Goal: Check status

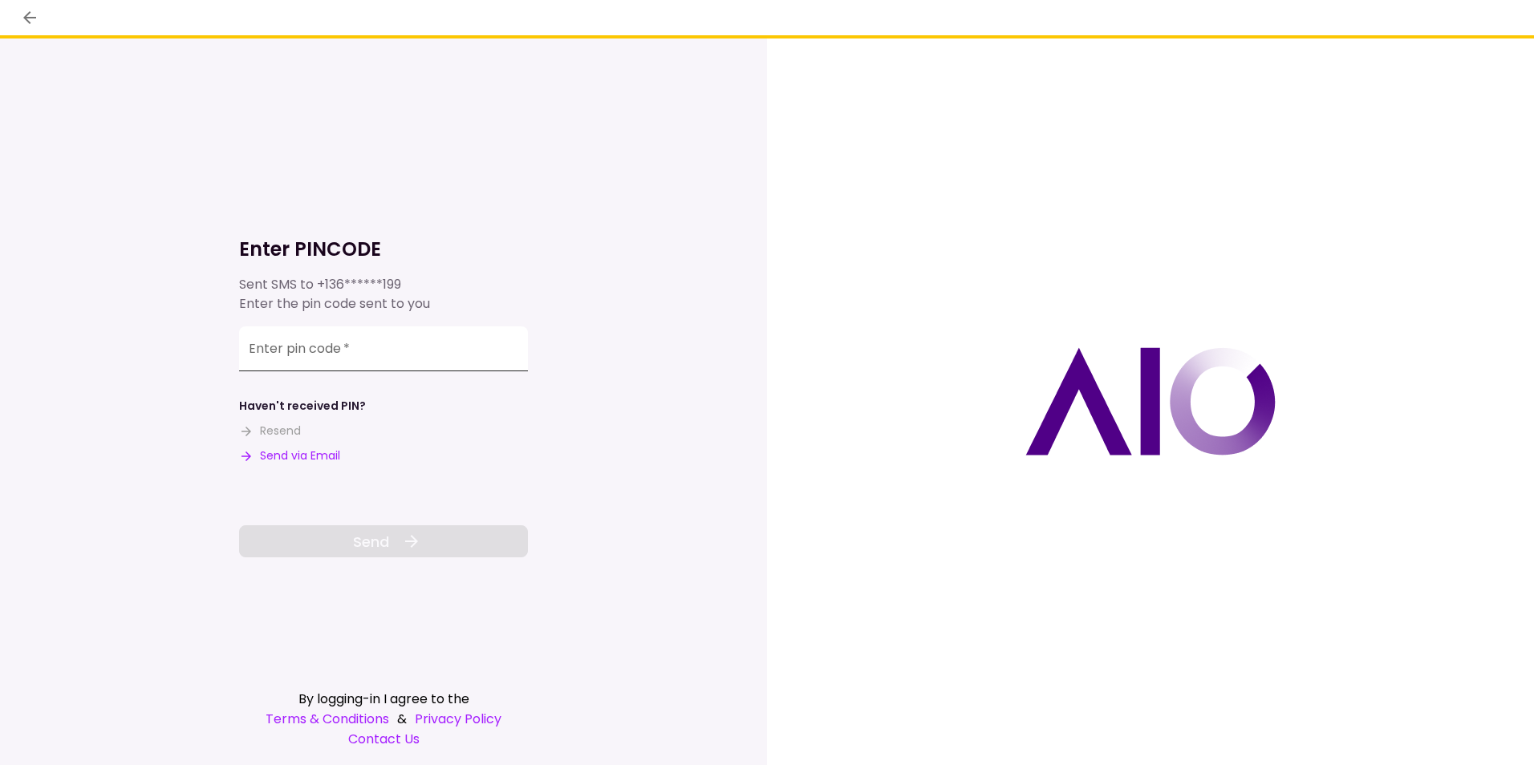
click at [444, 358] on input "Enter pin code   *" at bounding box center [383, 349] width 289 height 45
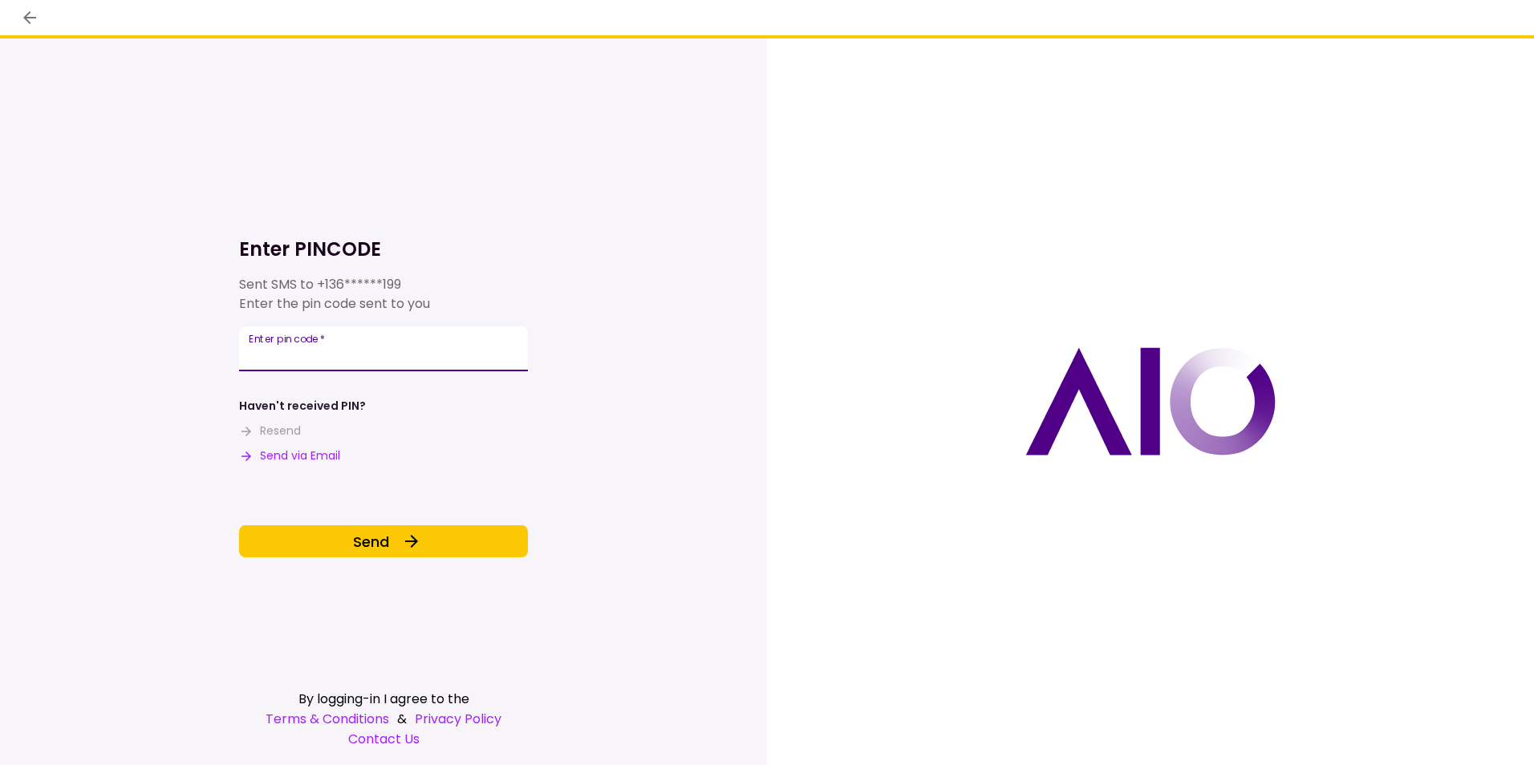
type input "******"
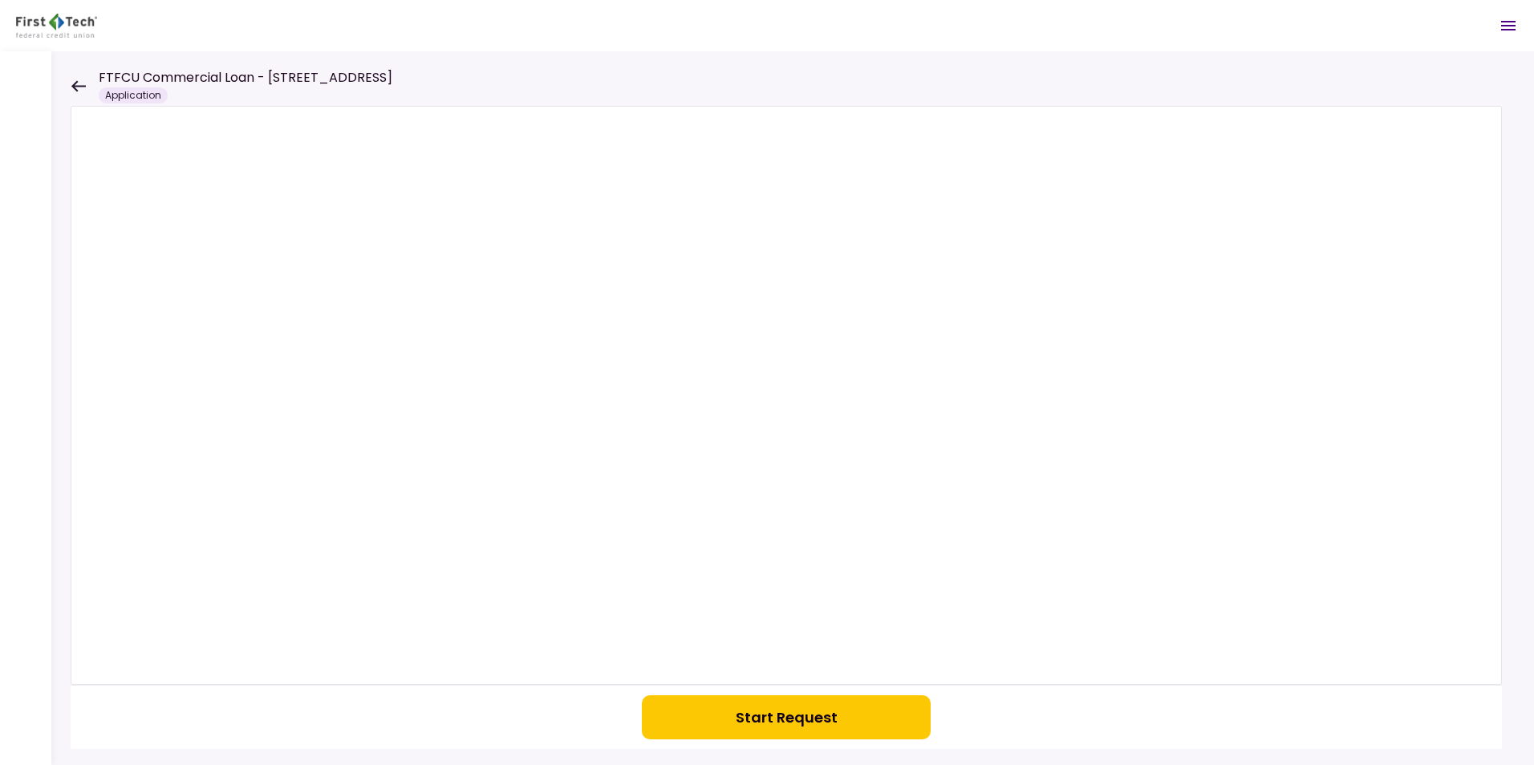
click at [77, 83] on icon at bounding box center [78, 86] width 15 height 12
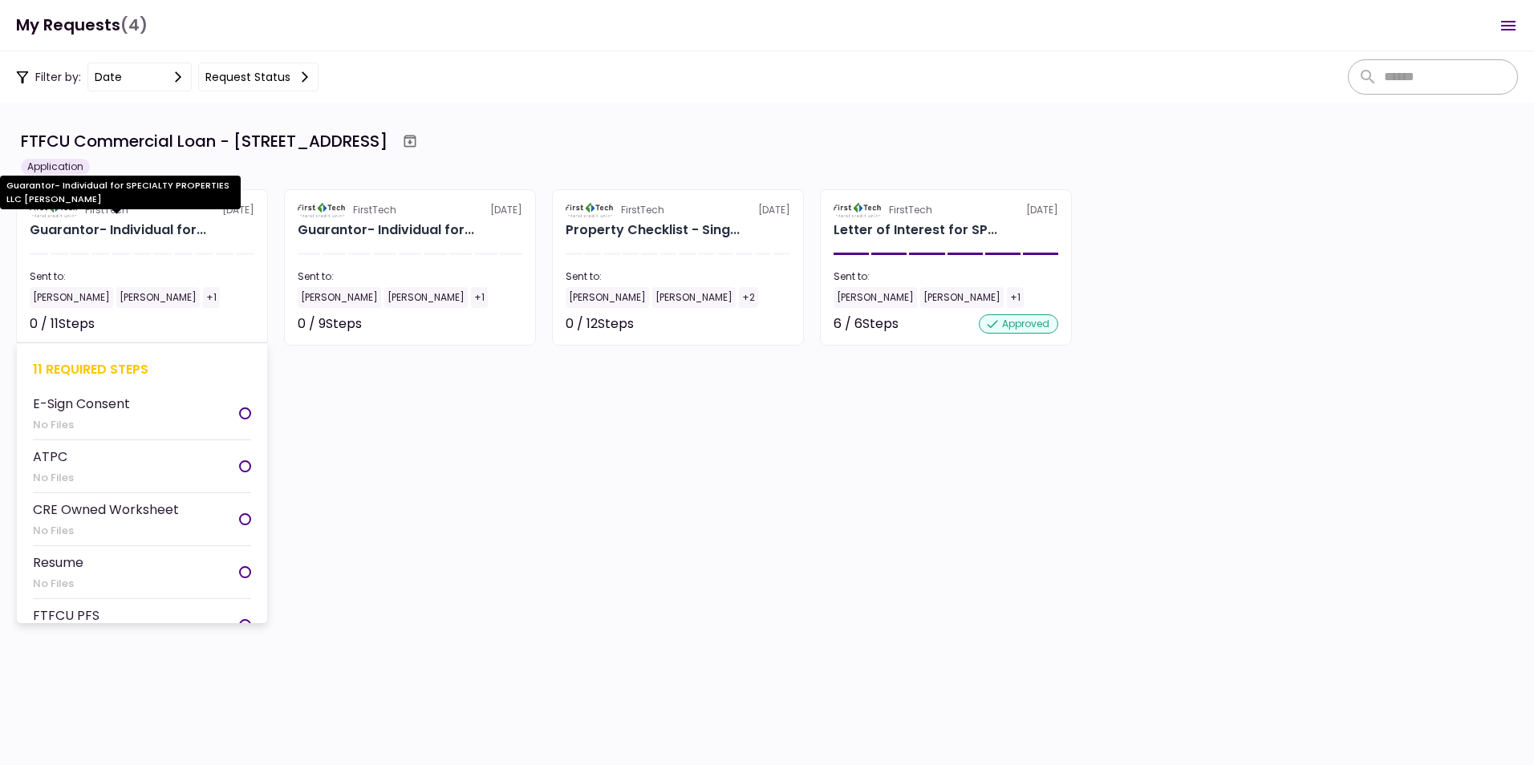
click at [89, 224] on div "Guarantor- Individual for..." at bounding box center [118, 230] width 177 height 19
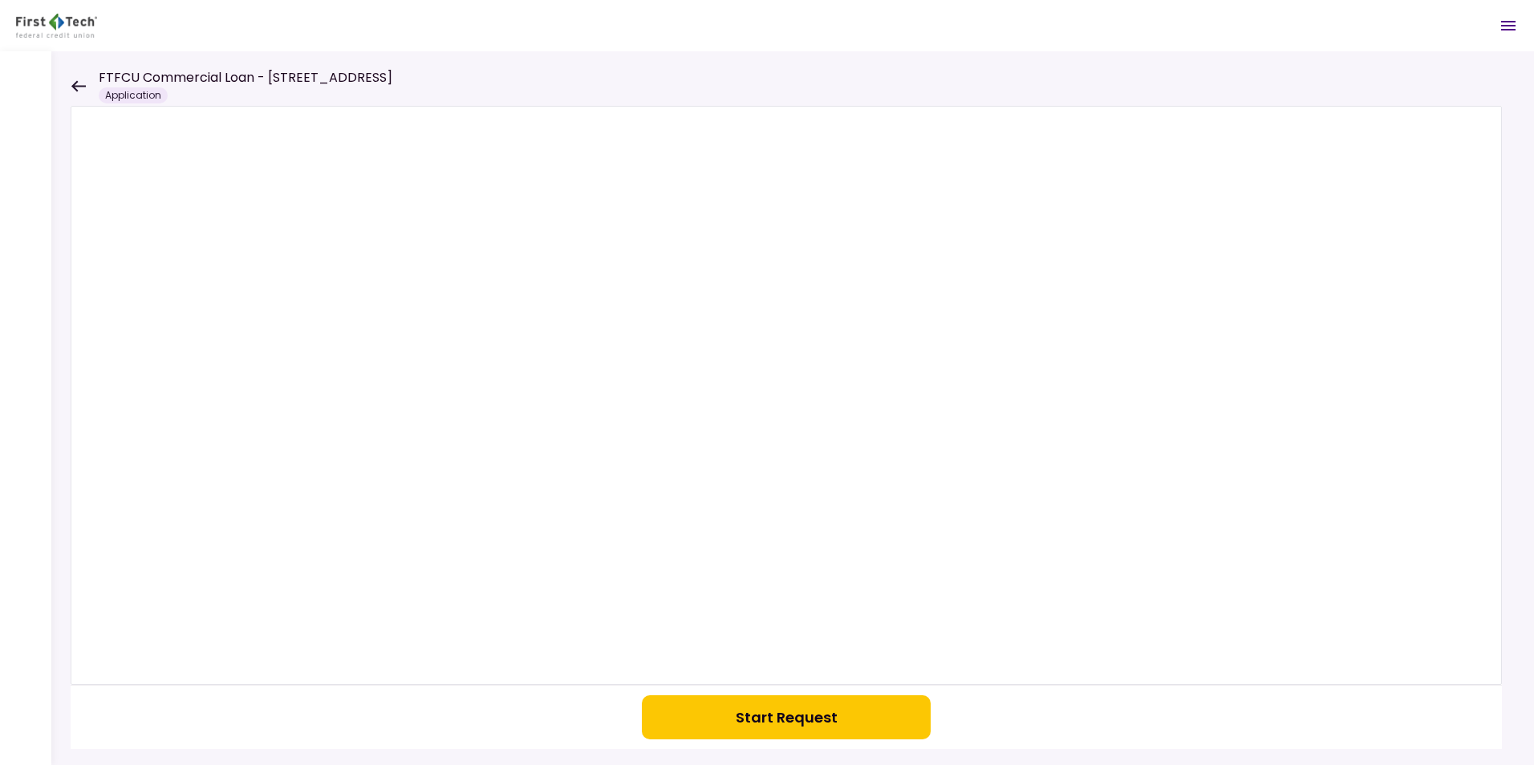
click at [79, 85] on icon at bounding box center [78, 85] width 14 height 11
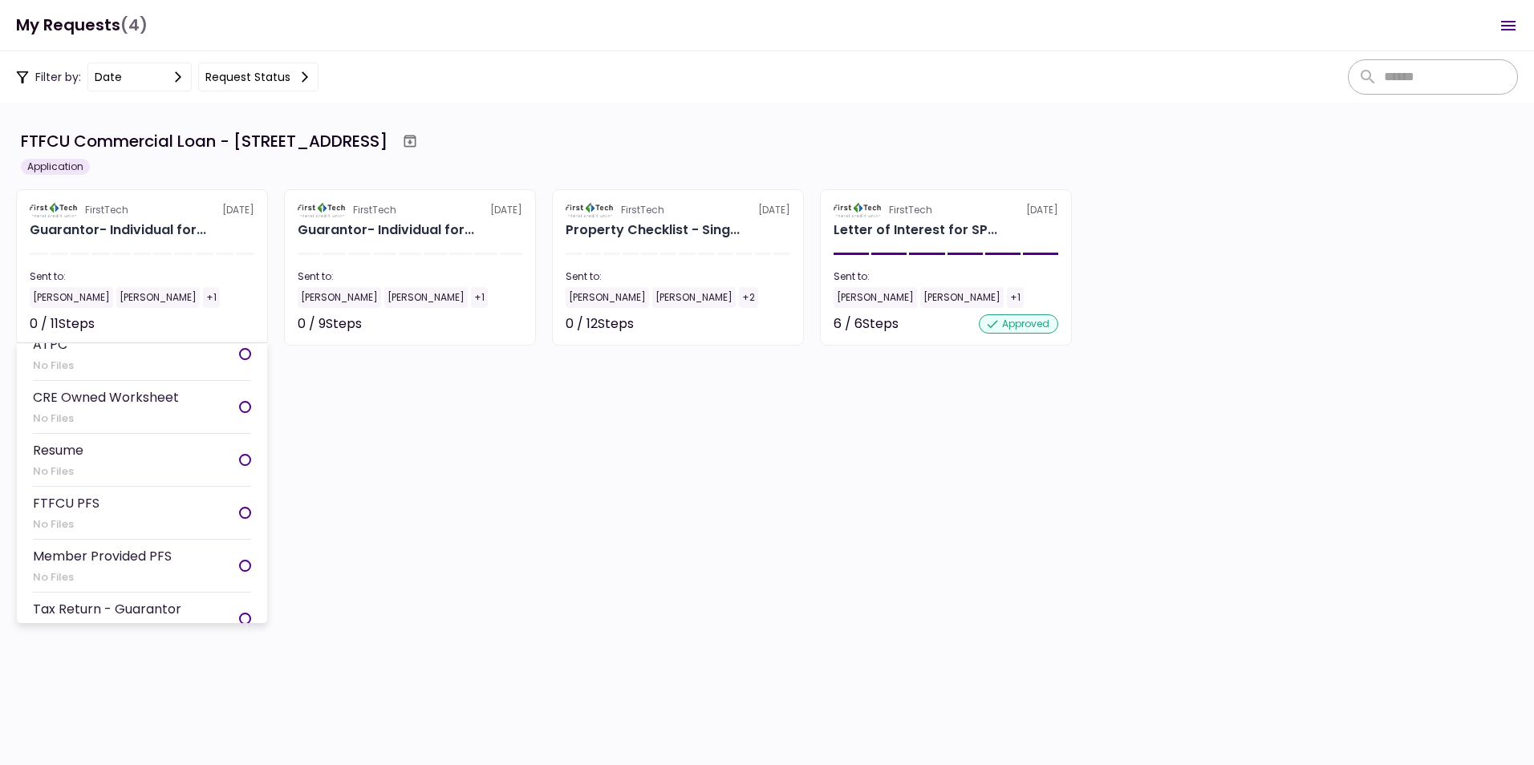
scroll to position [160, 0]
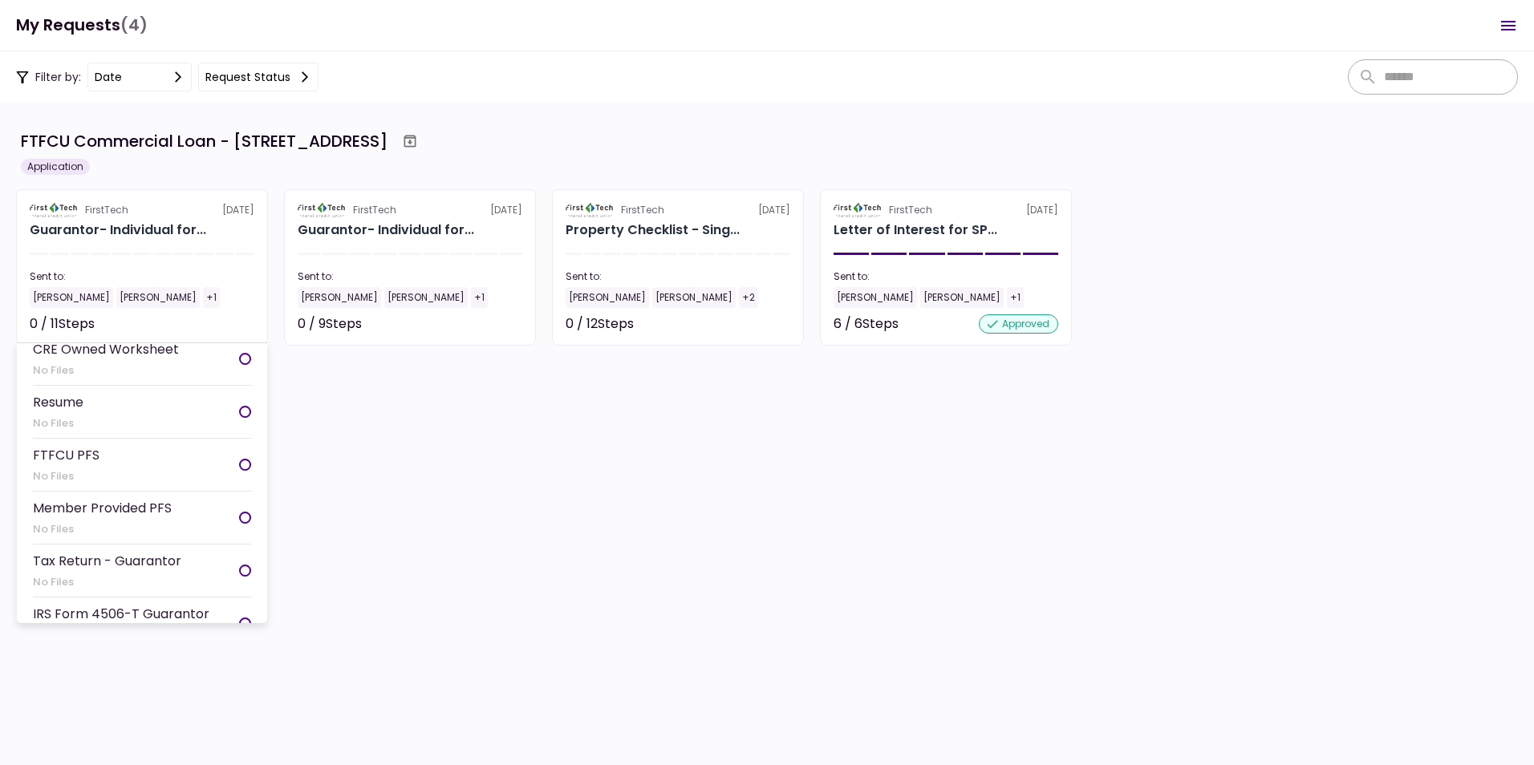
click at [124, 567] on div "Tax Return - Guarantor" at bounding box center [107, 561] width 148 height 20
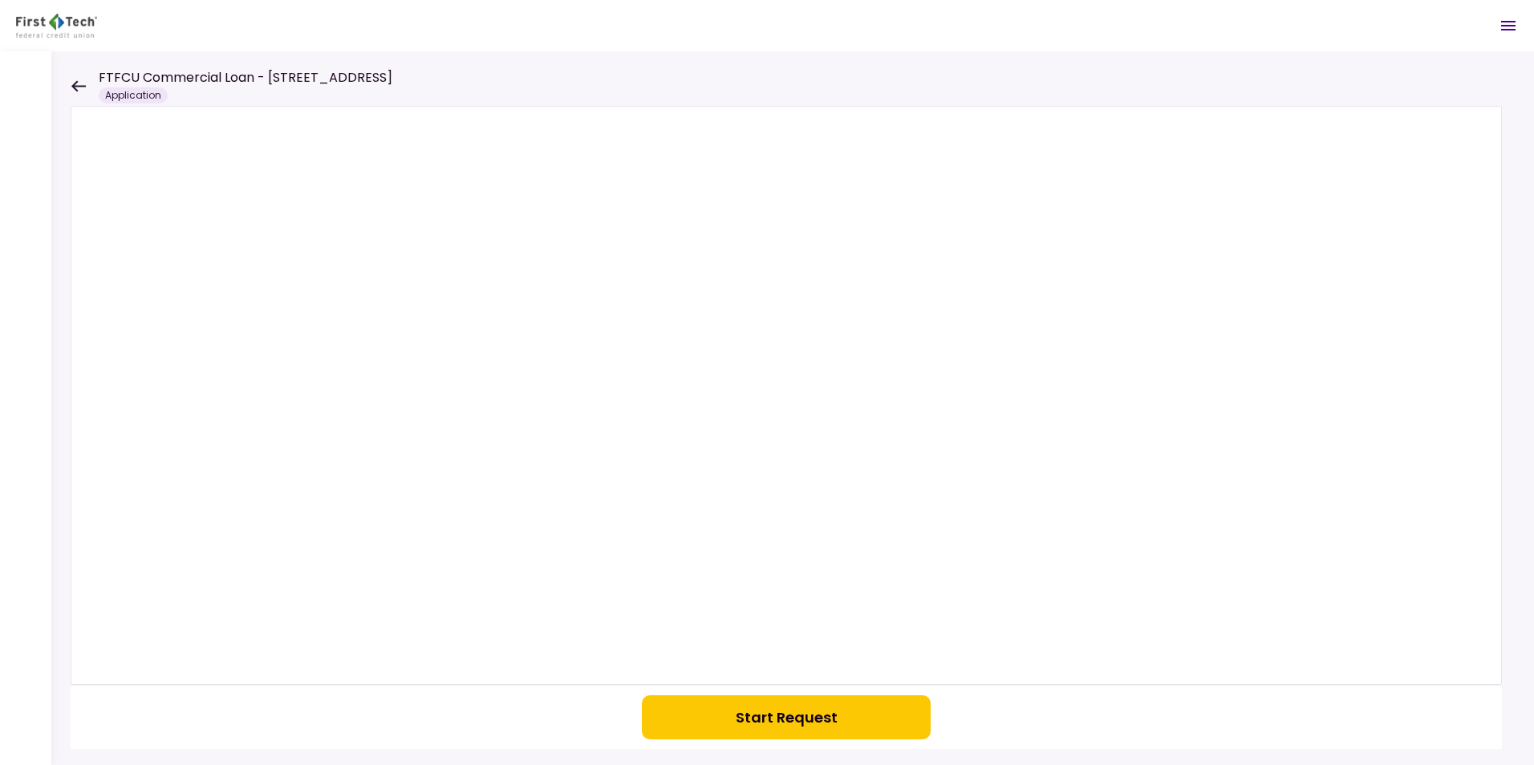
click at [81, 82] on icon at bounding box center [78, 86] width 15 height 12
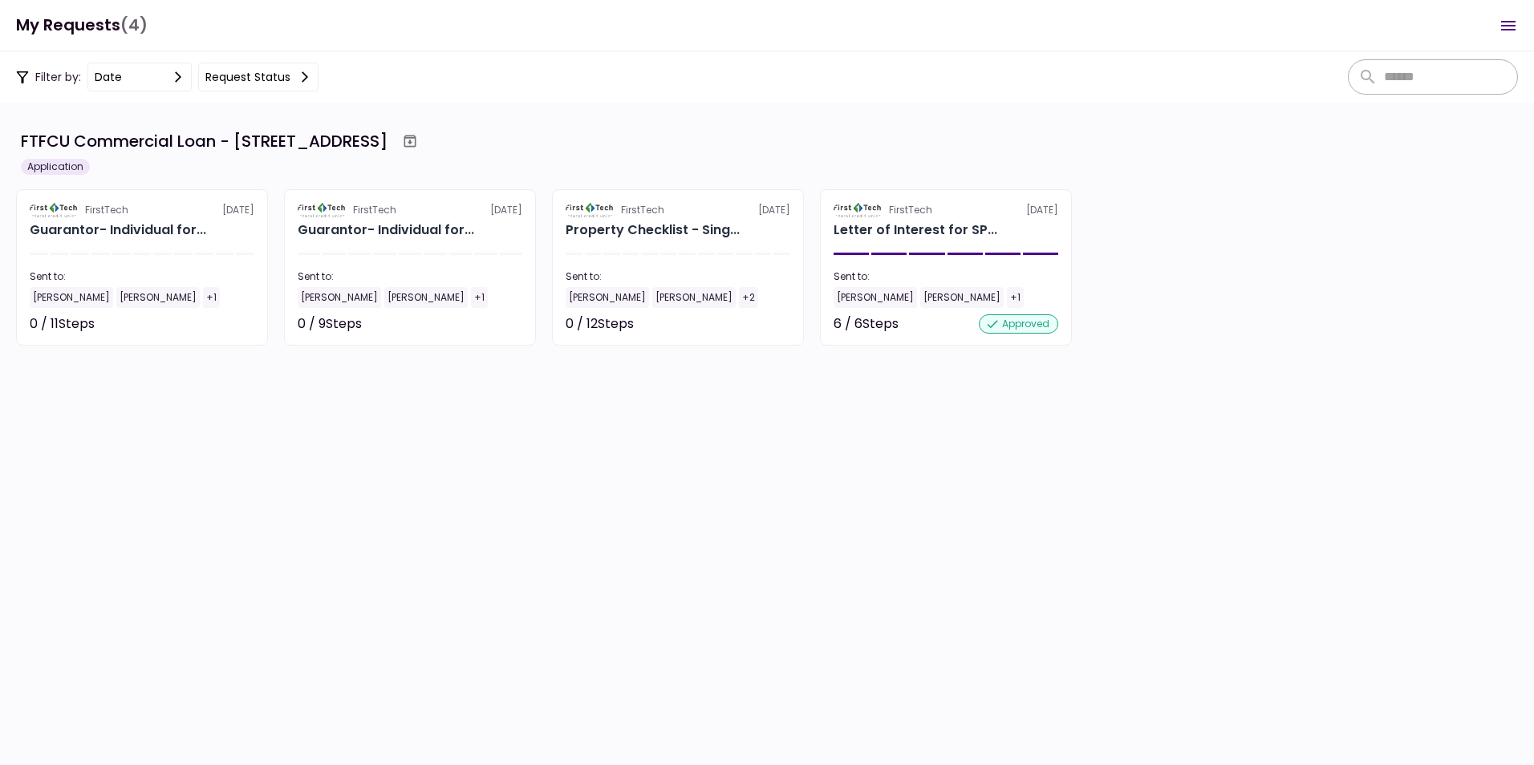
click at [168, 144] on div "FTFCU Commercial Loan - [STREET_ADDRESS]" at bounding box center [204, 141] width 367 height 24
click at [71, 148] on div "FTFCU Commercial Loan - [STREET_ADDRESS]" at bounding box center [204, 141] width 367 height 24
drag, startPoint x: 45, startPoint y: 134, endPoint x: 44, endPoint y: 146, distance: 12.1
click at [44, 134] on div "FTFCU Commercial Loan - [STREET_ADDRESS]" at bounding box center [204, 141] width 367 height 24
click at [46, 160] on div "Application" at bounding box center [55, 167] width 69 height 16
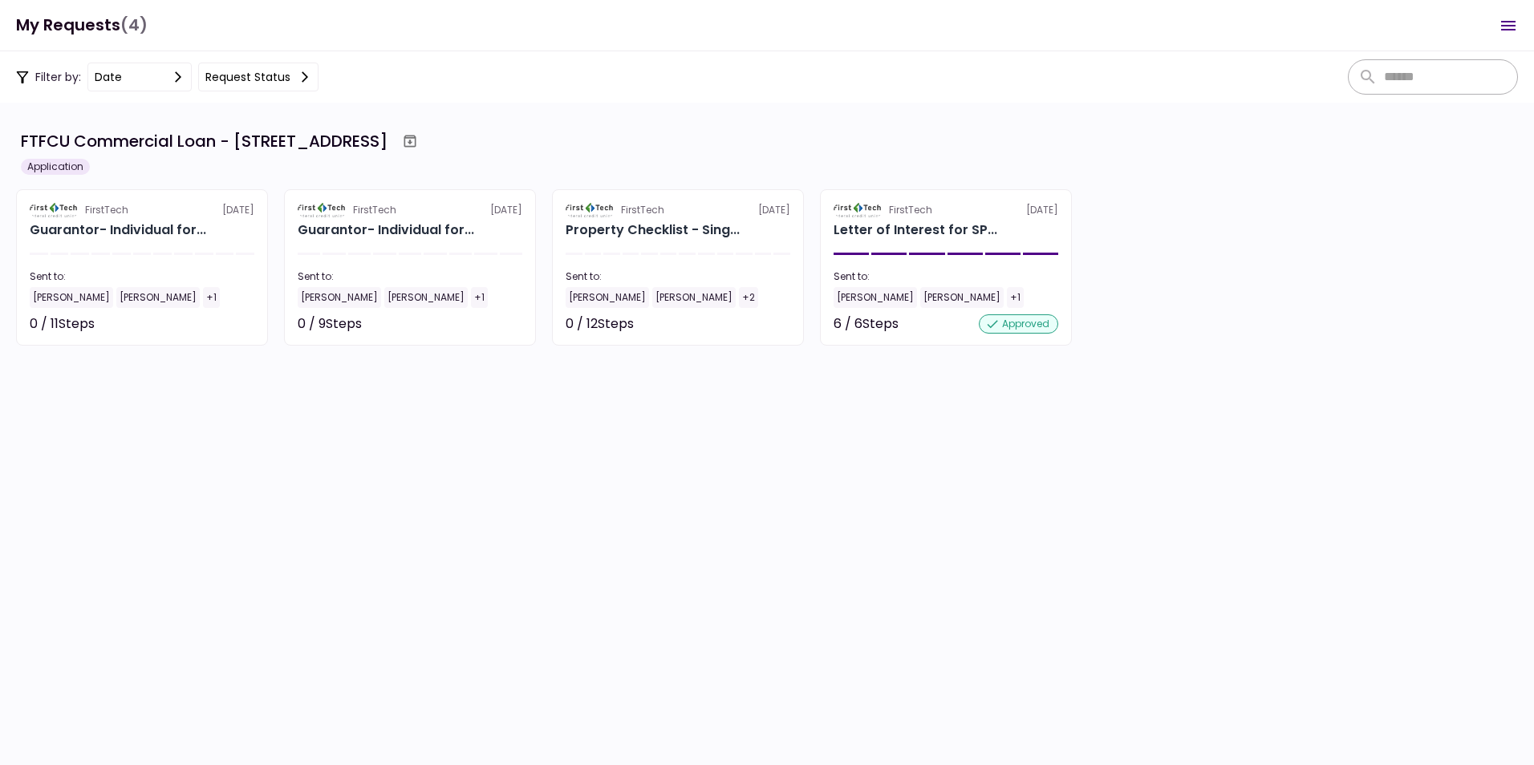
click at [49, 168] on div "Application" at bounding box center [55, 167] width 69 height 16
click at [895, 219] on div "Letter of Interest for SPECIALTY PROPERTIES LLC [STREET_ADDRESS]" at bounding box center [911, 198] width 241 height 45
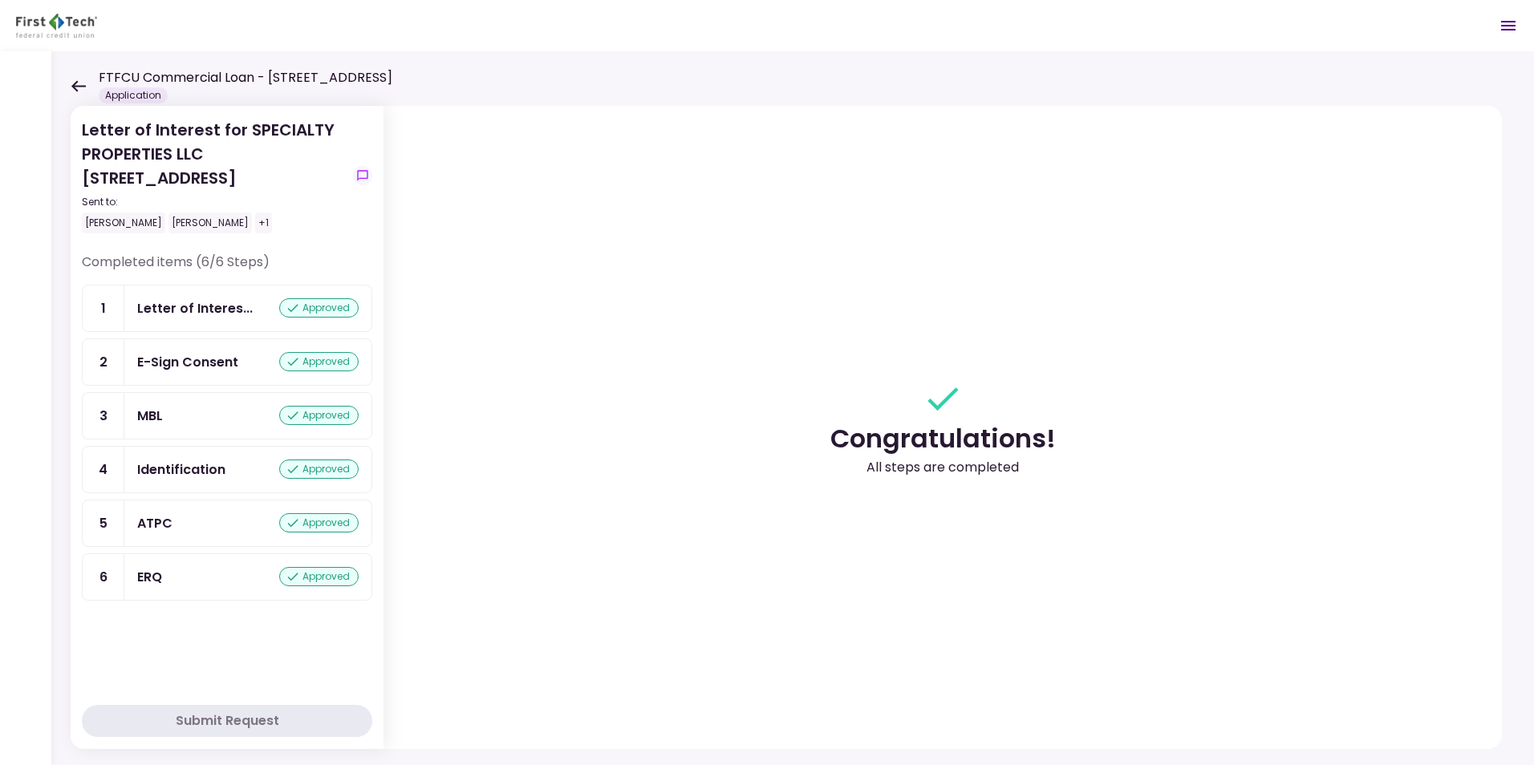
click at [79, 83] on icon at bounding box center [78, 86] width 15 height 12
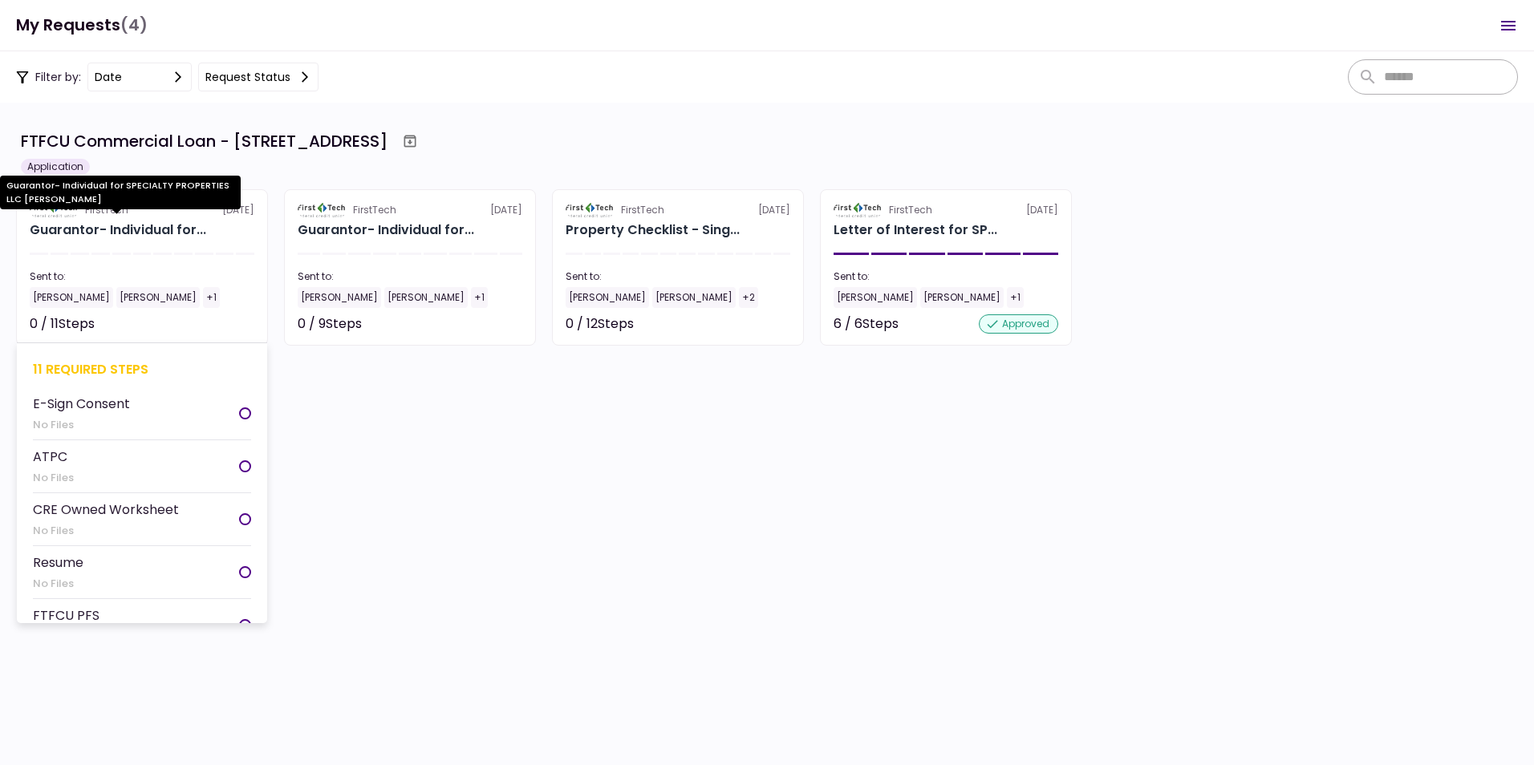
click at [108, 227] on div "Guarantor- Individual for..." at bounding box center [118, 230] width 177 height 19
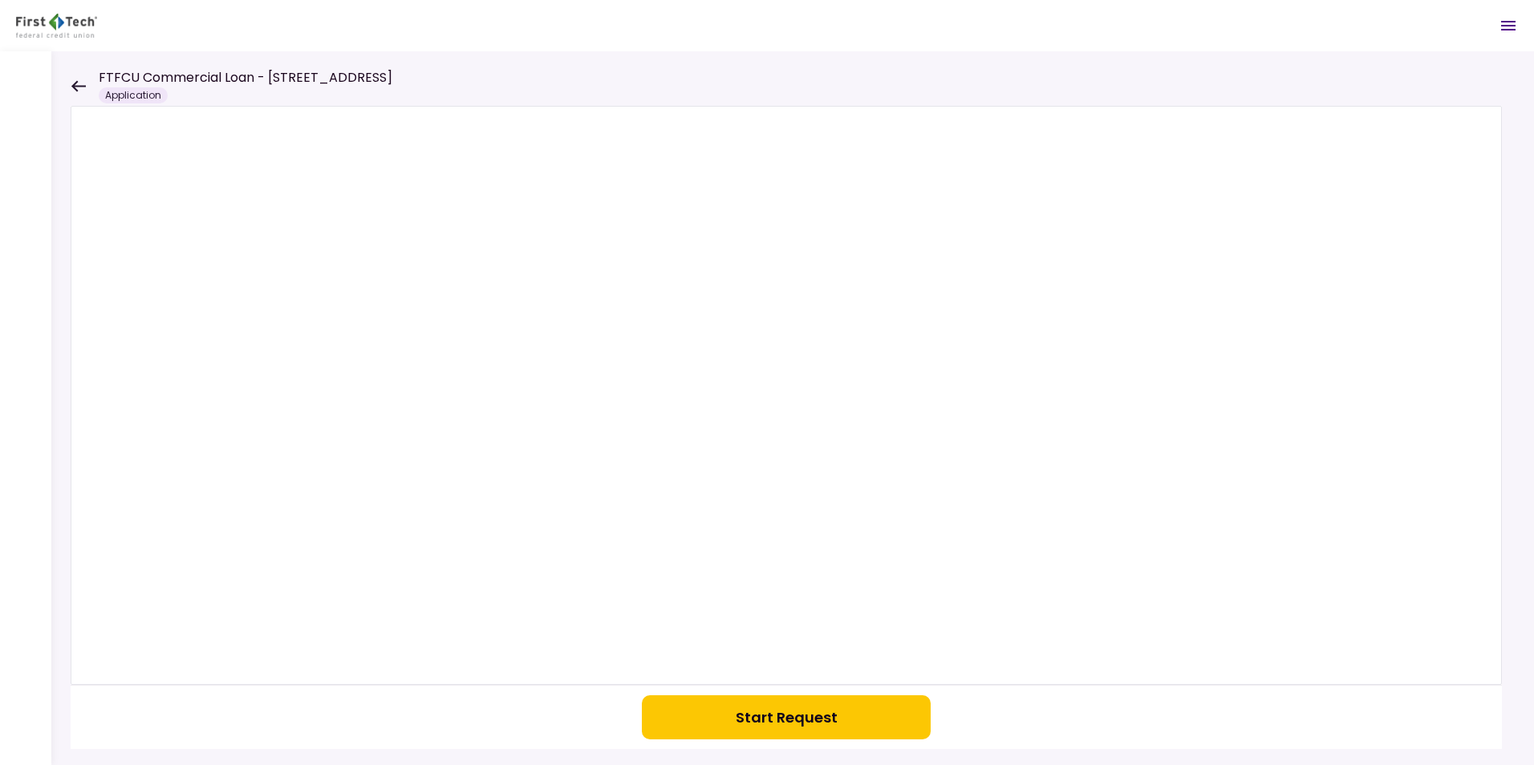
click at [77, 86] on icon at bounding box center [78, 85] width 14 height 11
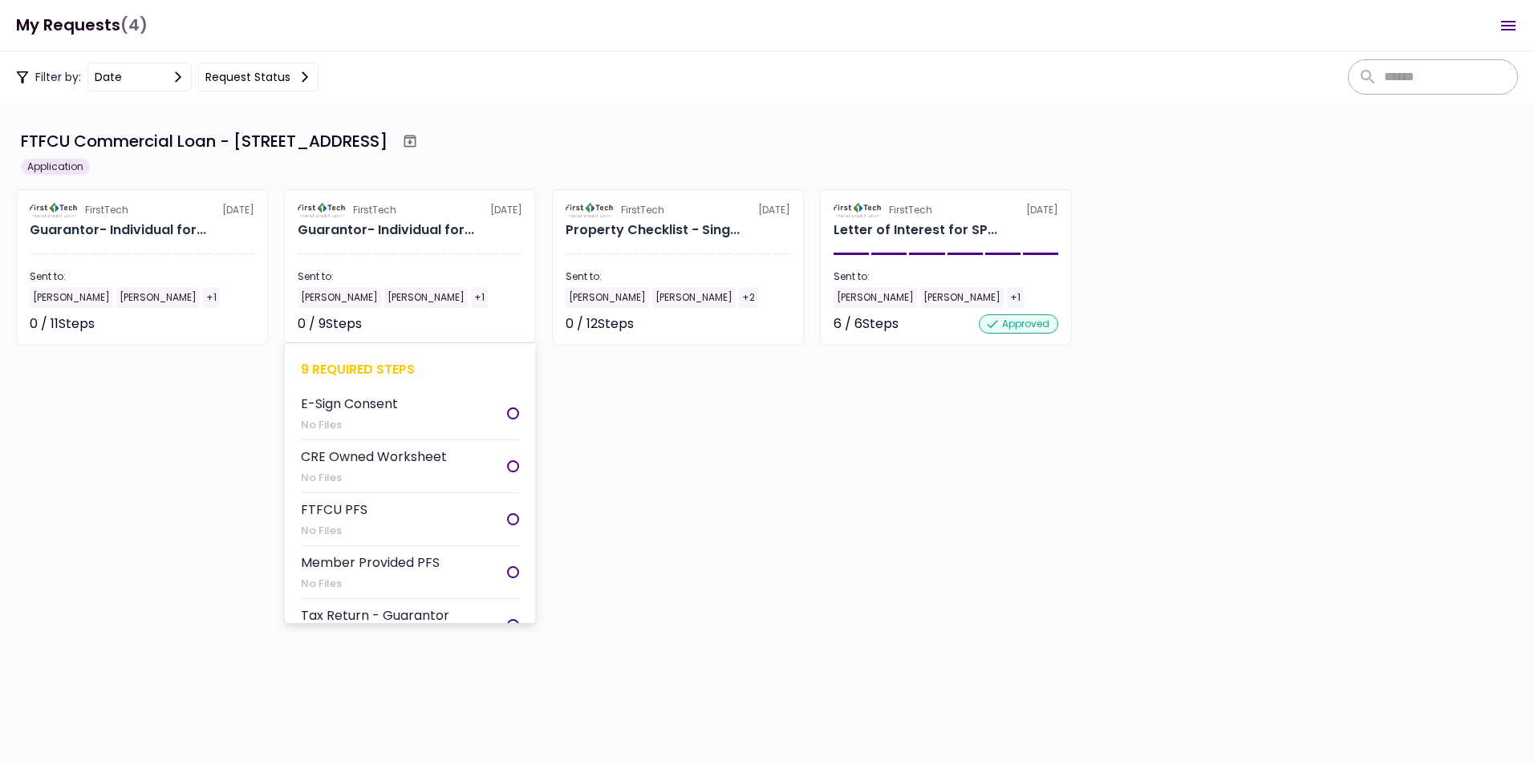
click at [388, 209] on div "FirstTech" at bounding box center [374, 210] width 43 height 14
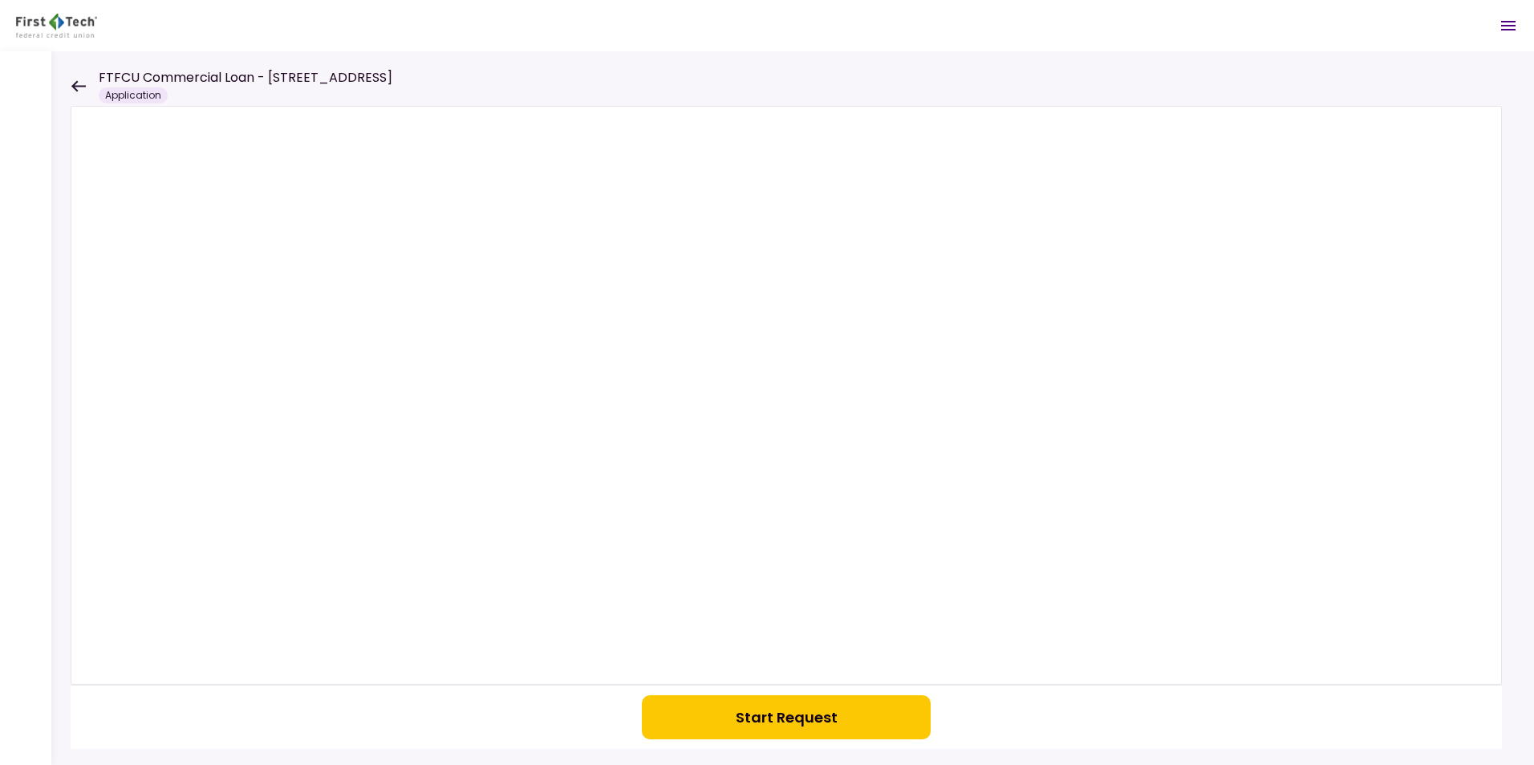
click at [76, 83] on icon at bounding box center [78, 85] width 14 height 11
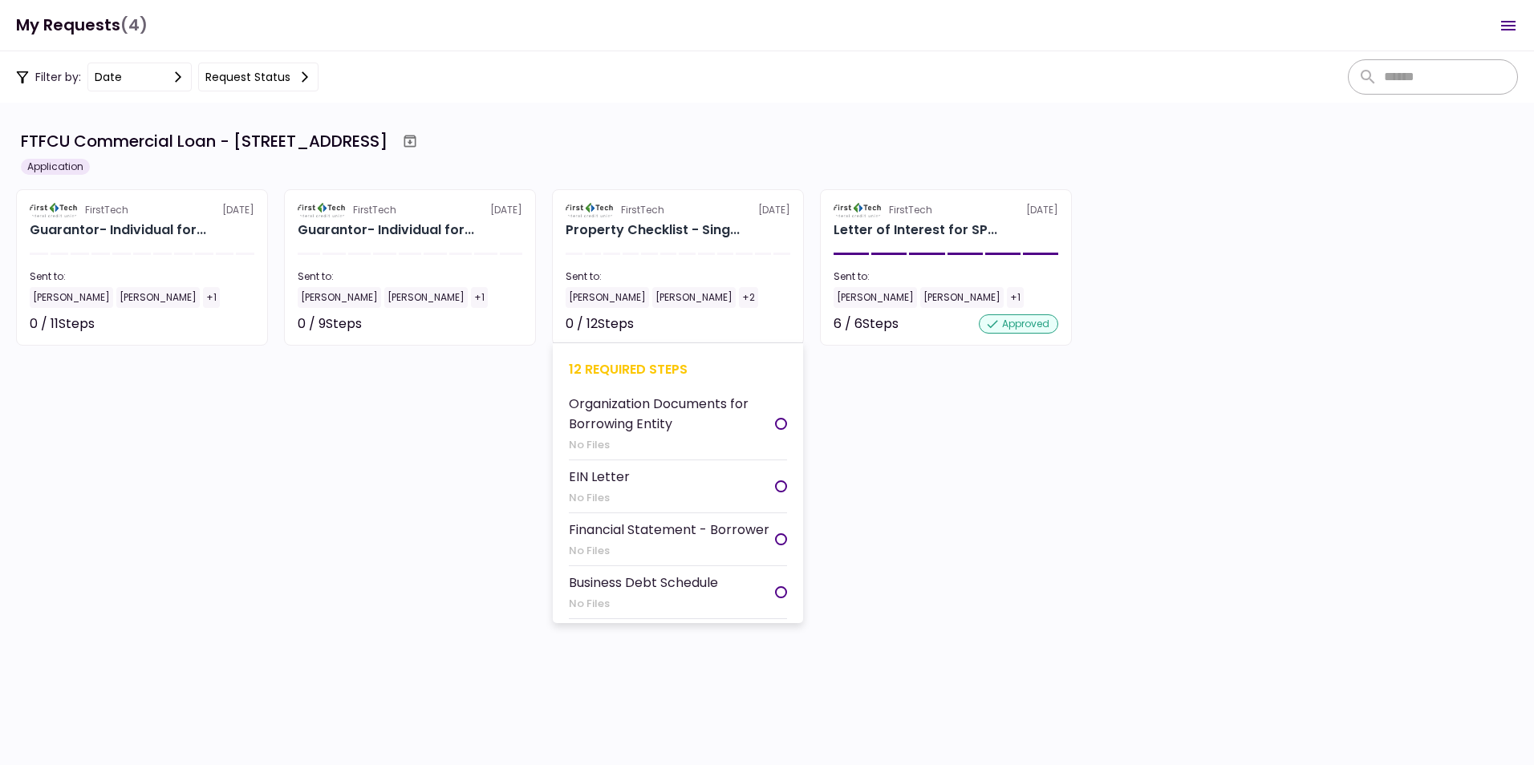
click at [655, 223] on div "Property Checklist - Sing..." at bounding box center [653, 230] width 174 height 19
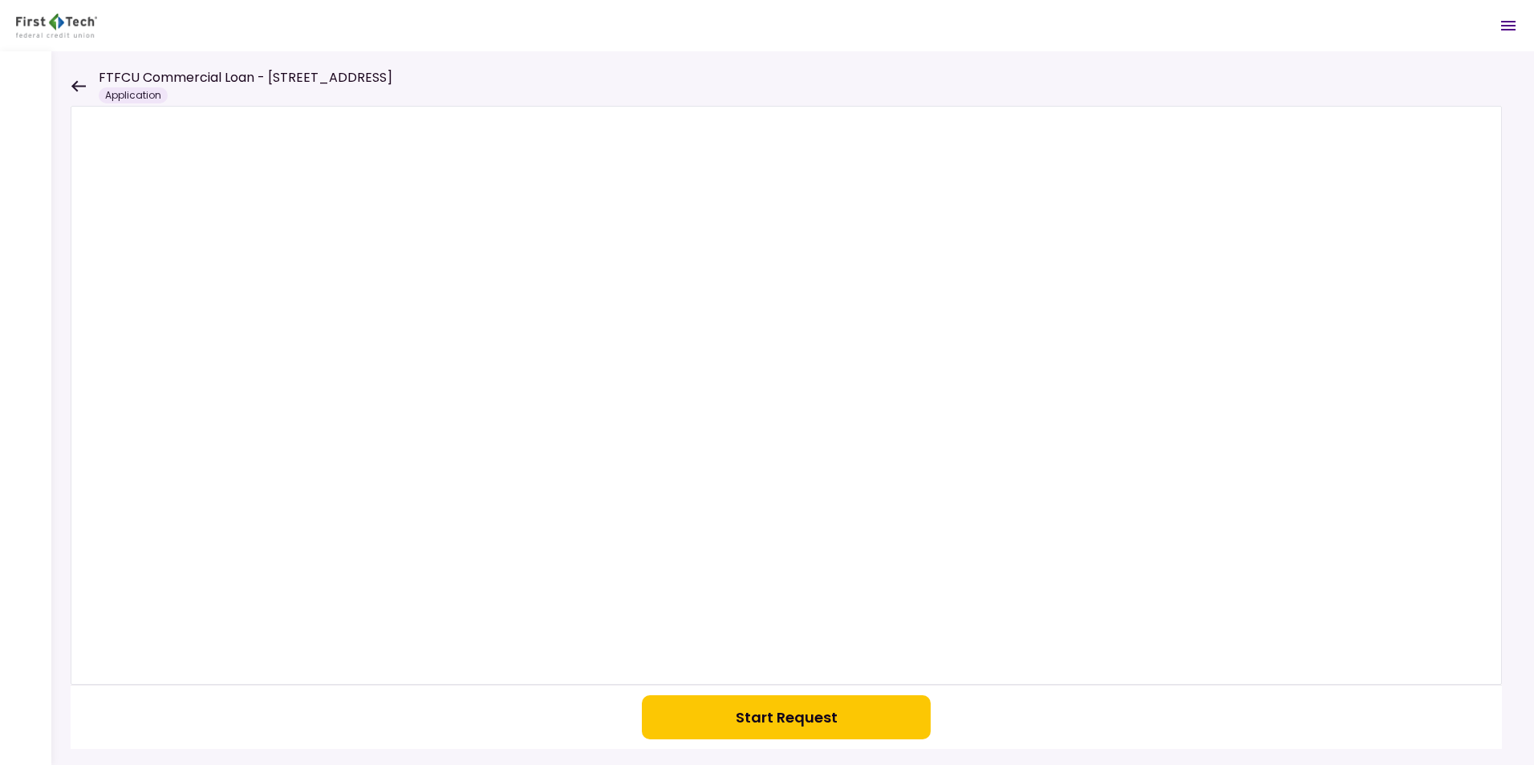
click at [79, 83] on icon at bounding box center [78, 86] width 15 height 12
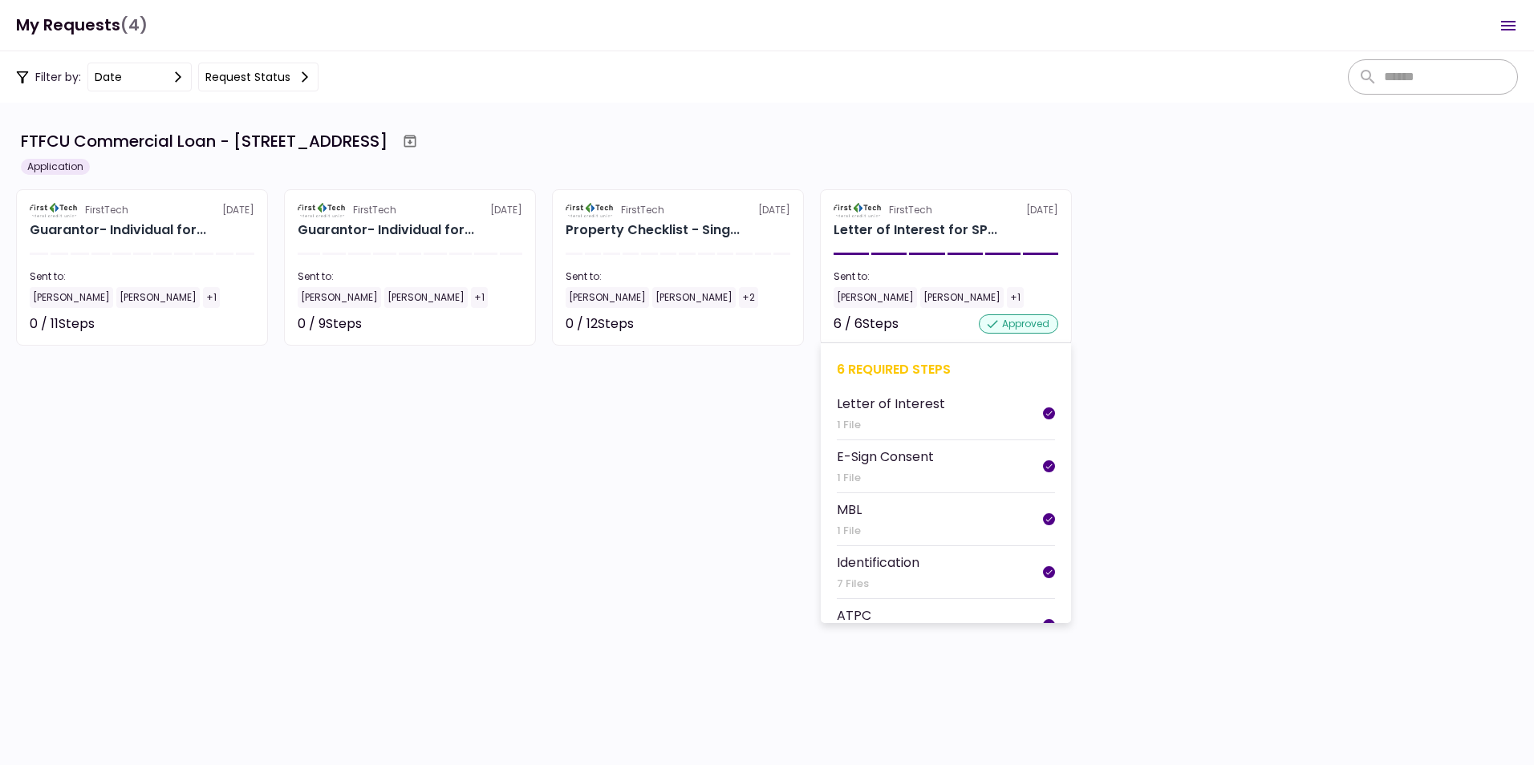
click at [866, 209] on img at bounding box center [858, 210] width 49 height 14
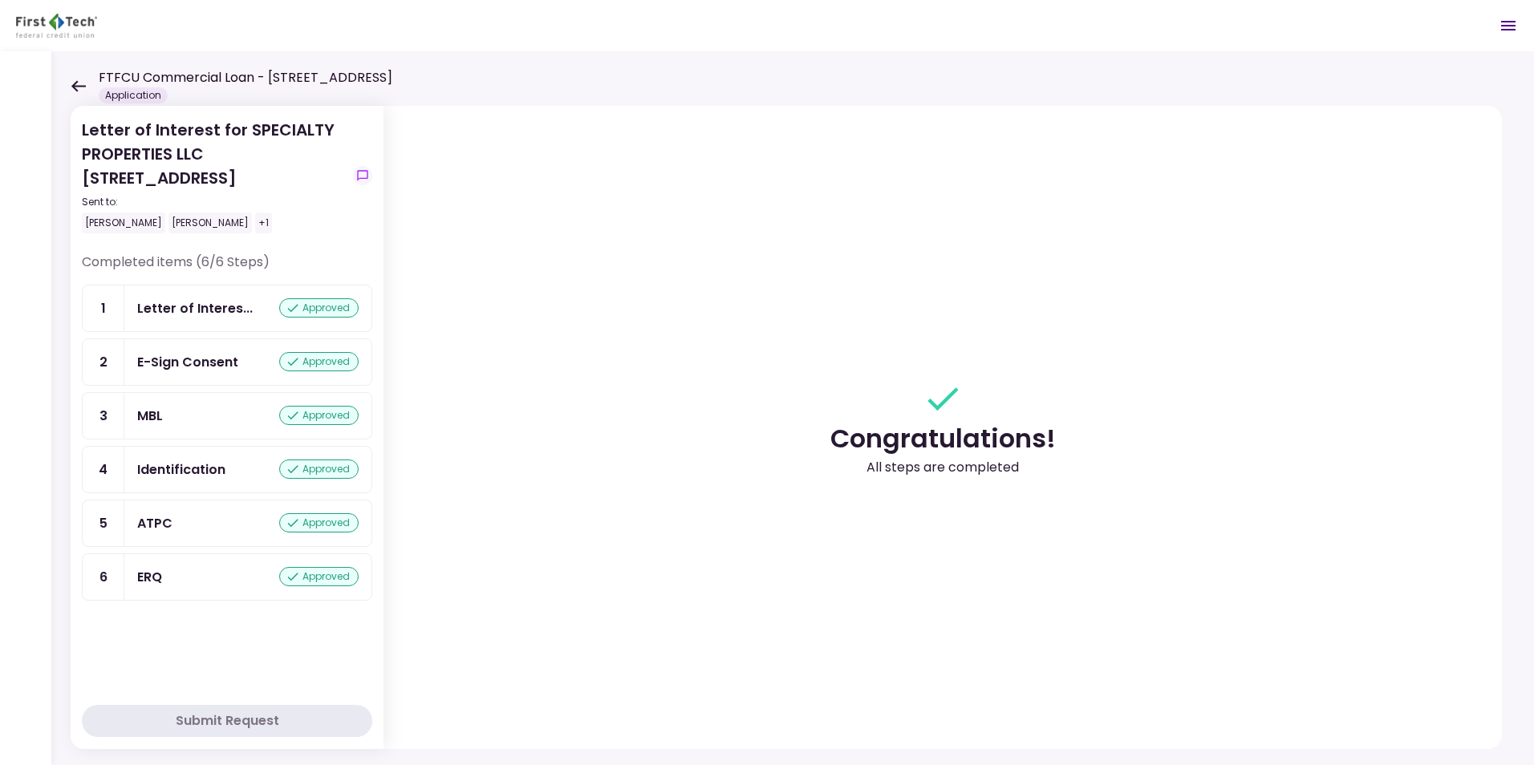
click at [73, 81] on icon at bounding box center [78, 86] width 15 height 12
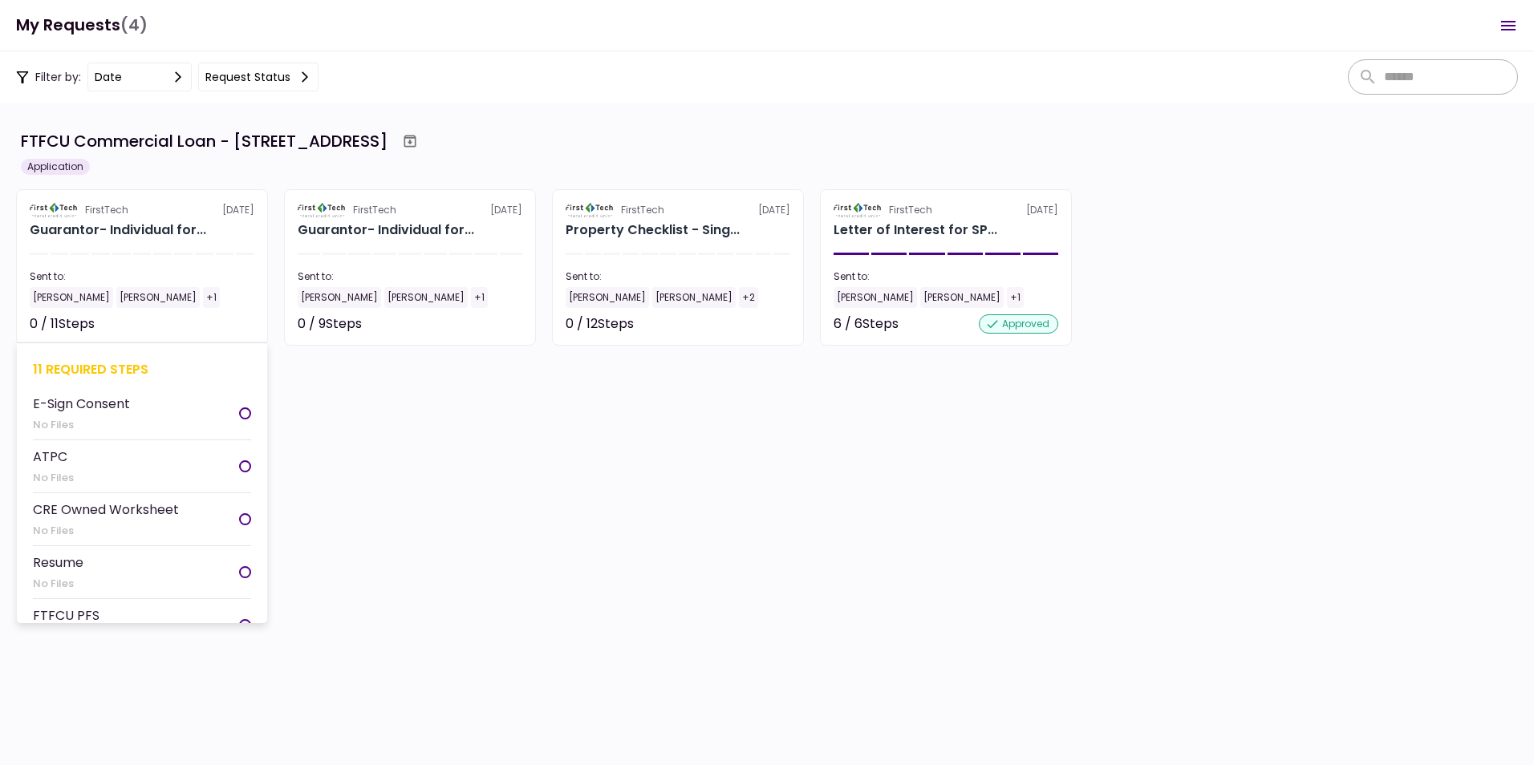
click at [95, 316] on div "0 / 11 Steps" at bounding box center [62, 324] width 65 height 19
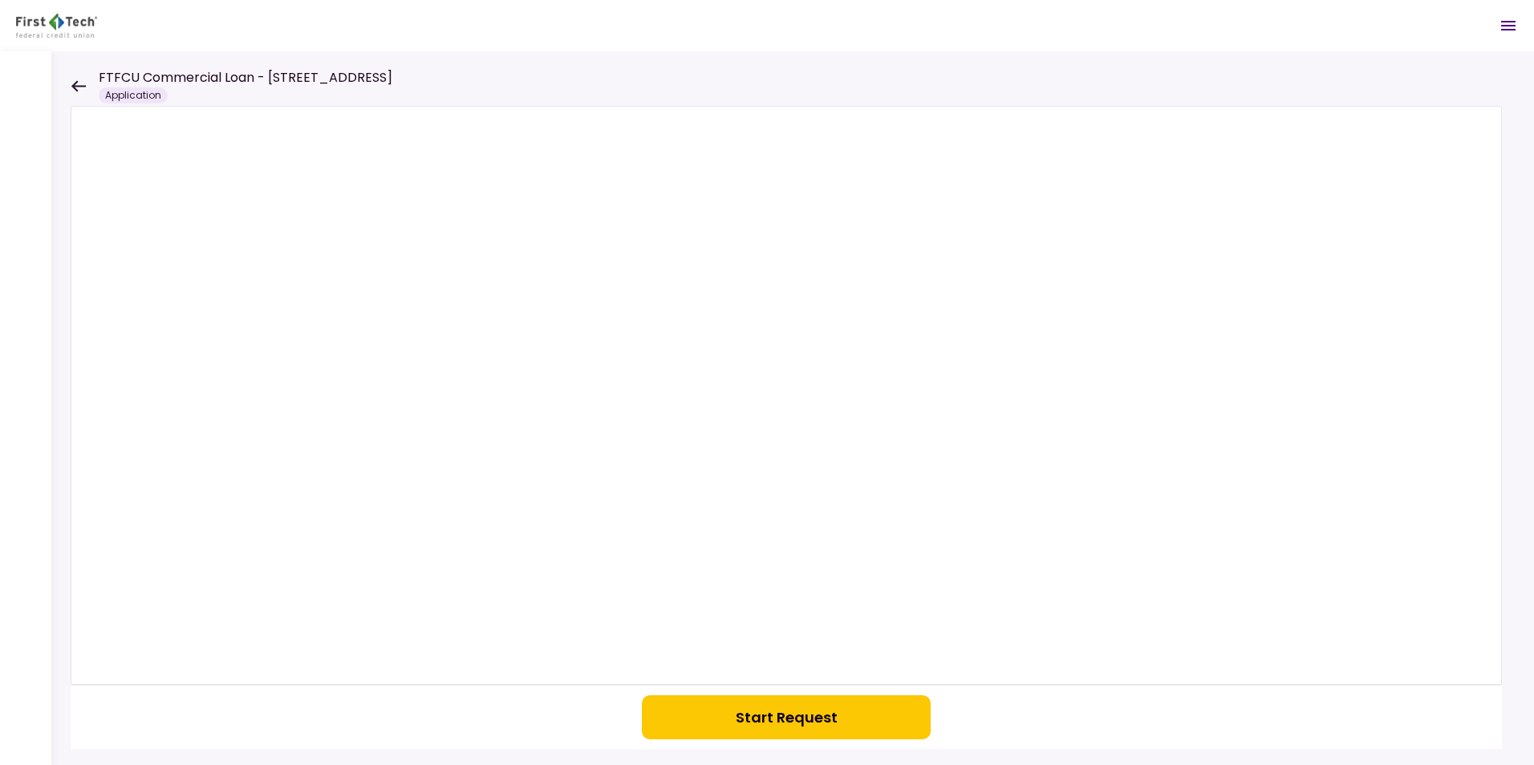
click at [75, 80] on icon at bounding box center [78, 86] width 15 height 12
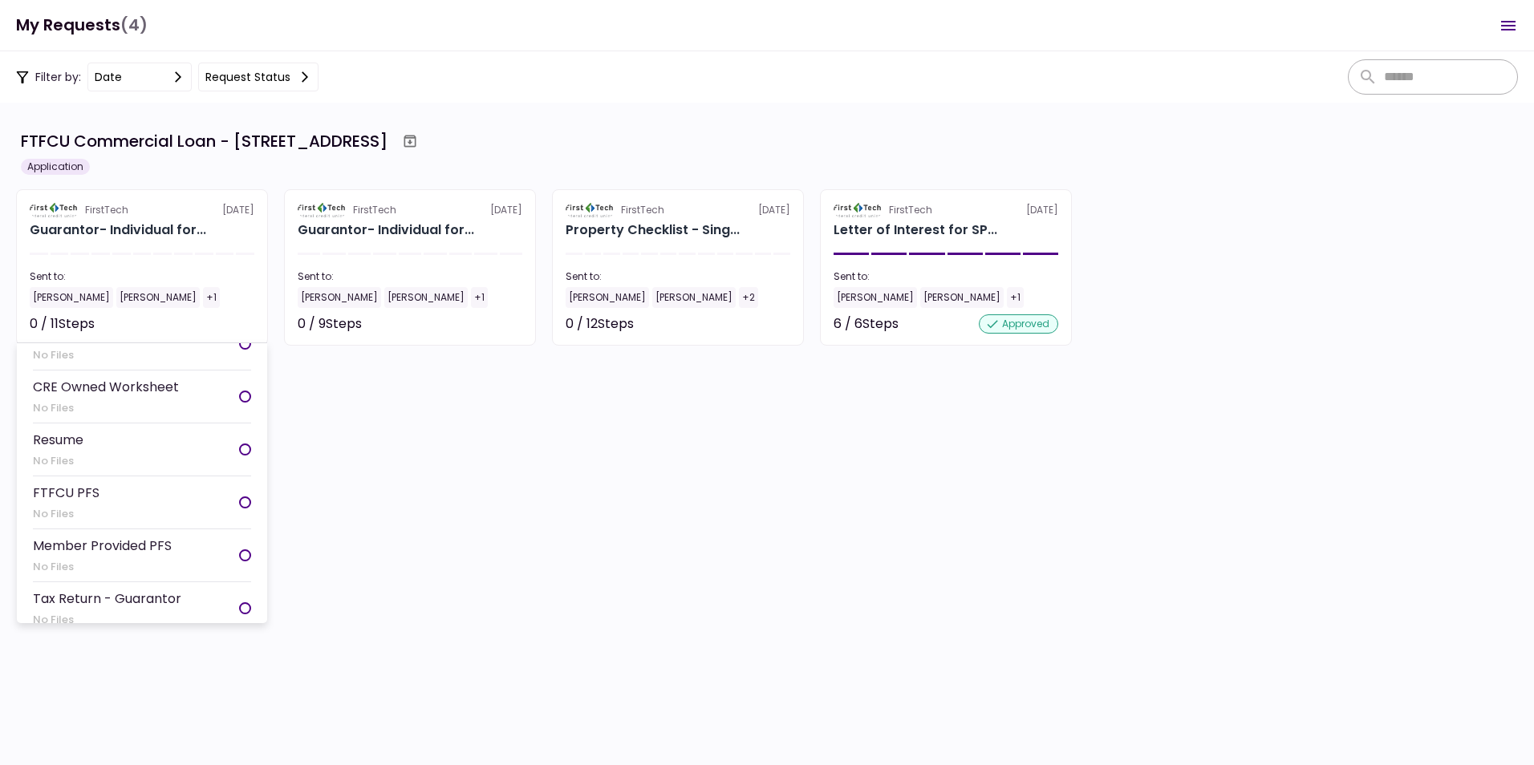
scroll to position [160, 0]
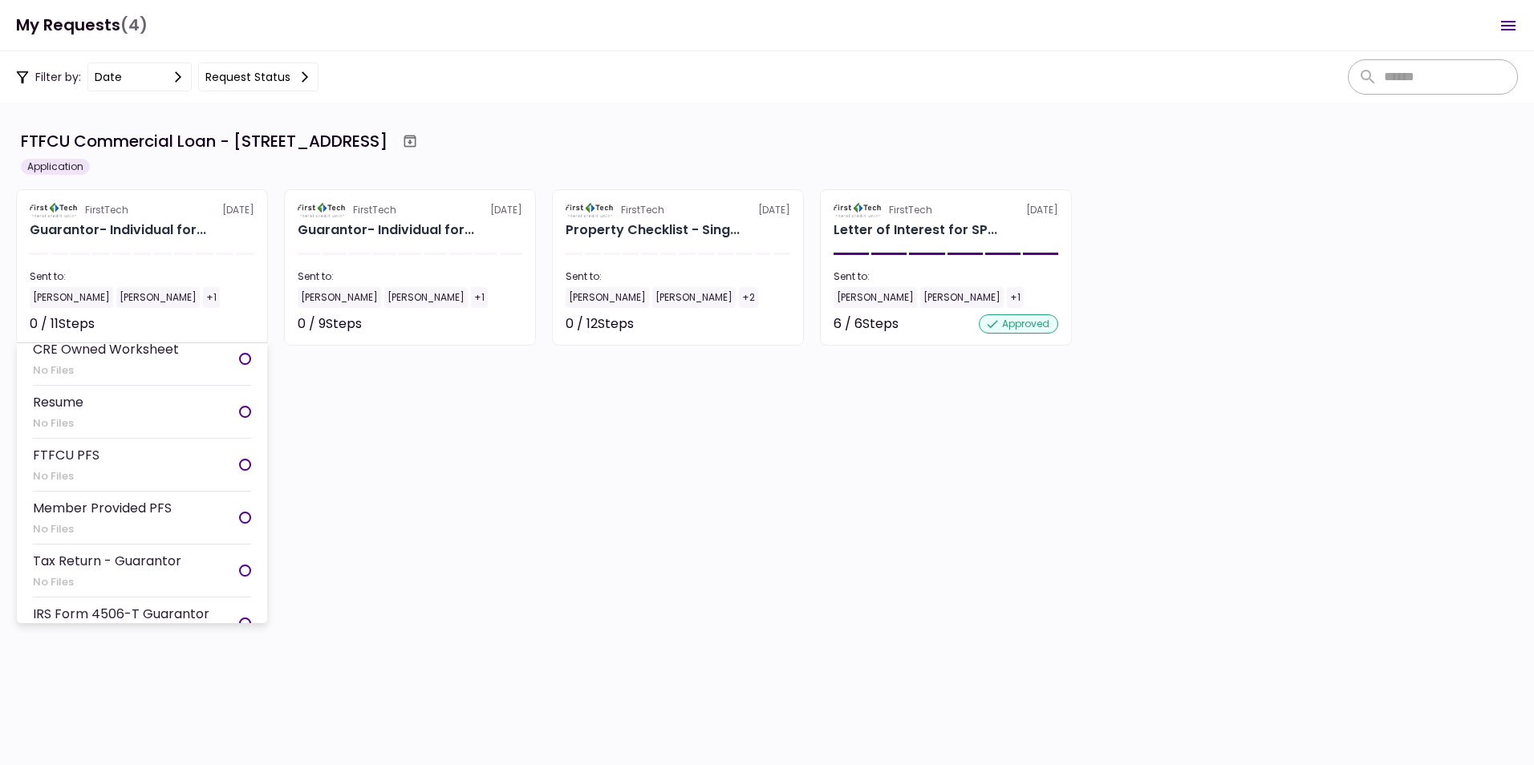
click at [240, 570] on div at bounding box center [245, 571] width 12 height 12
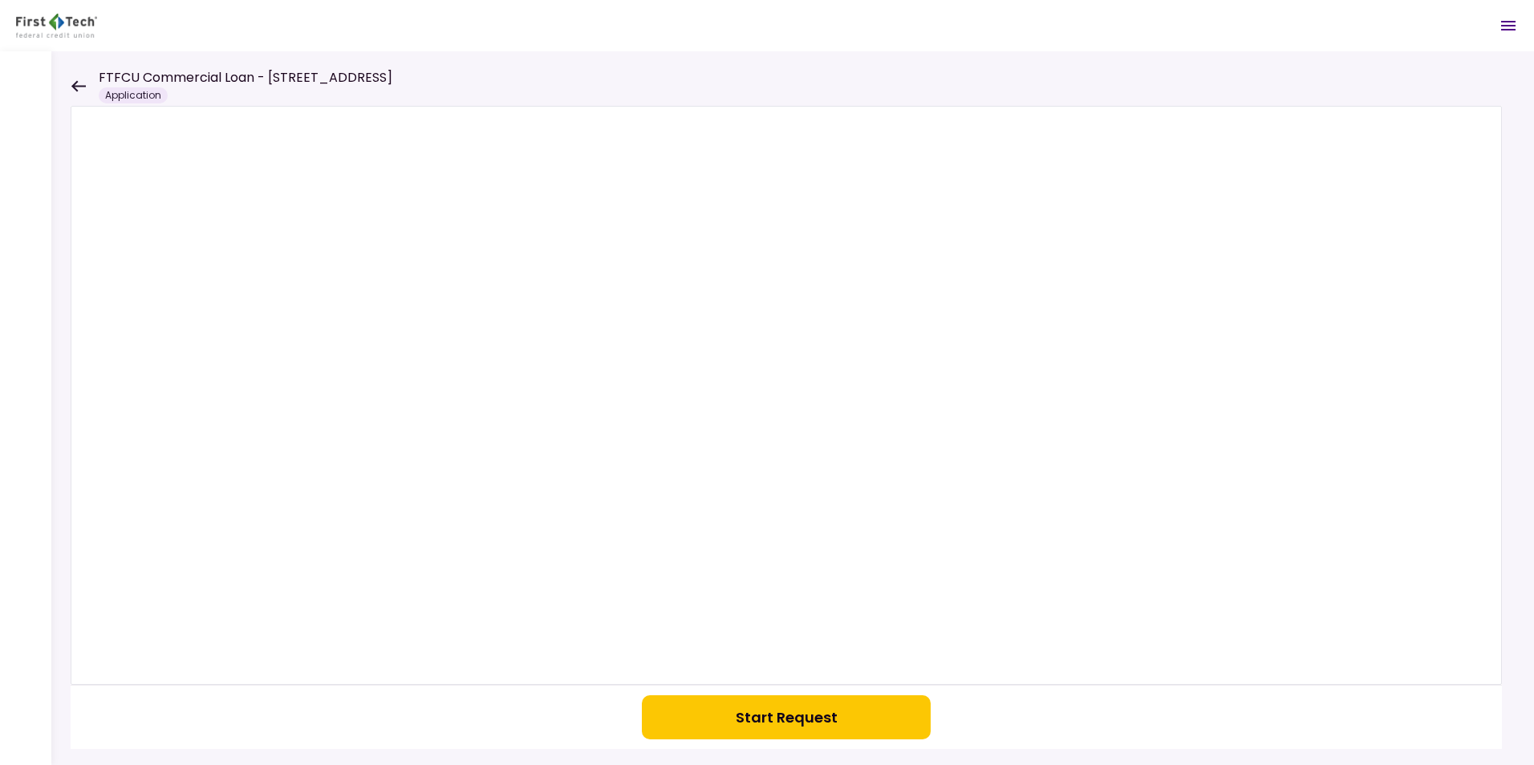
click at [76, 84] on icon at bounding box center [78, 86] width 15 height 12
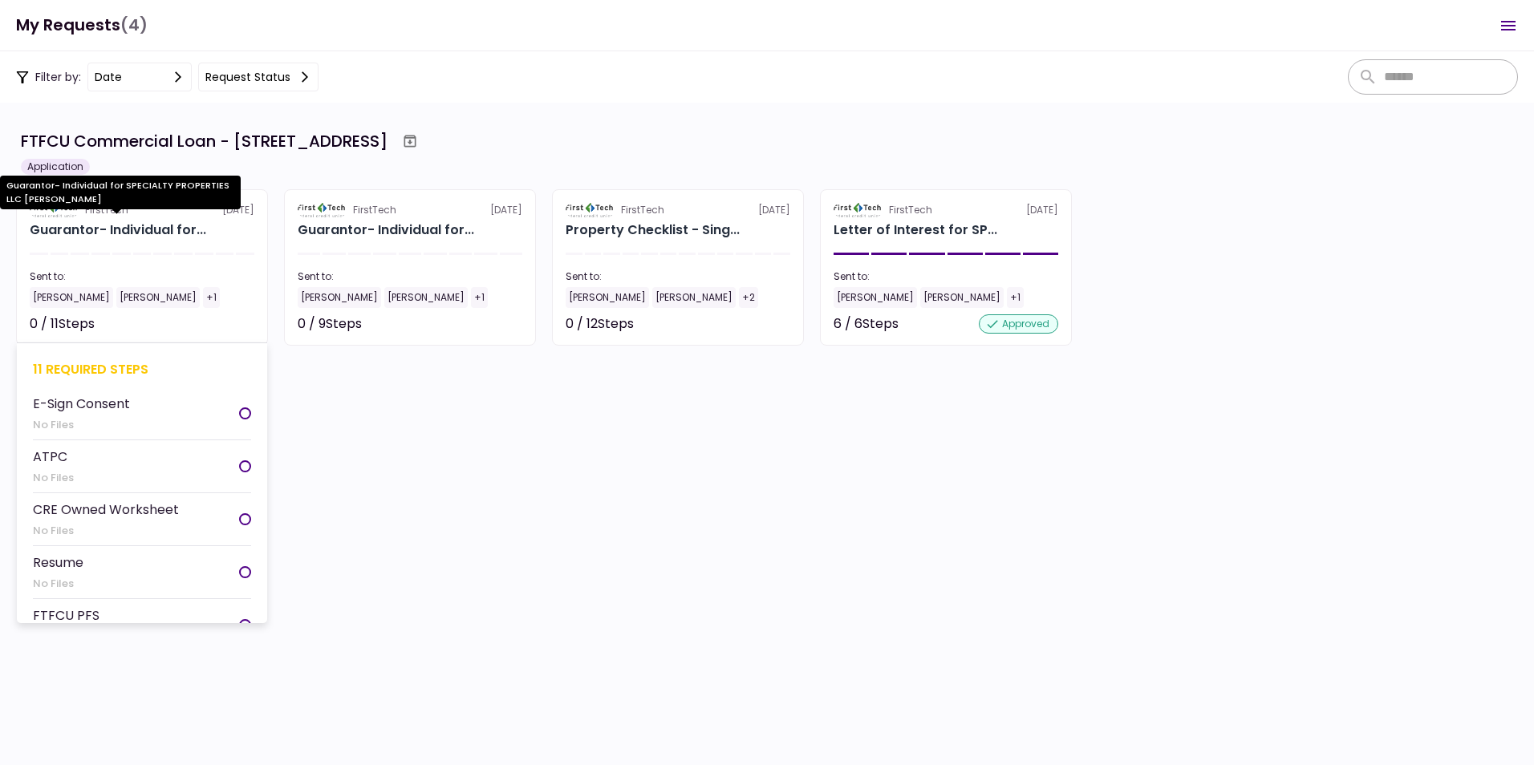
click at [144, 233] on div "Guarantor- Individual for..." at bounding box center [118, 230] width 177 height 19
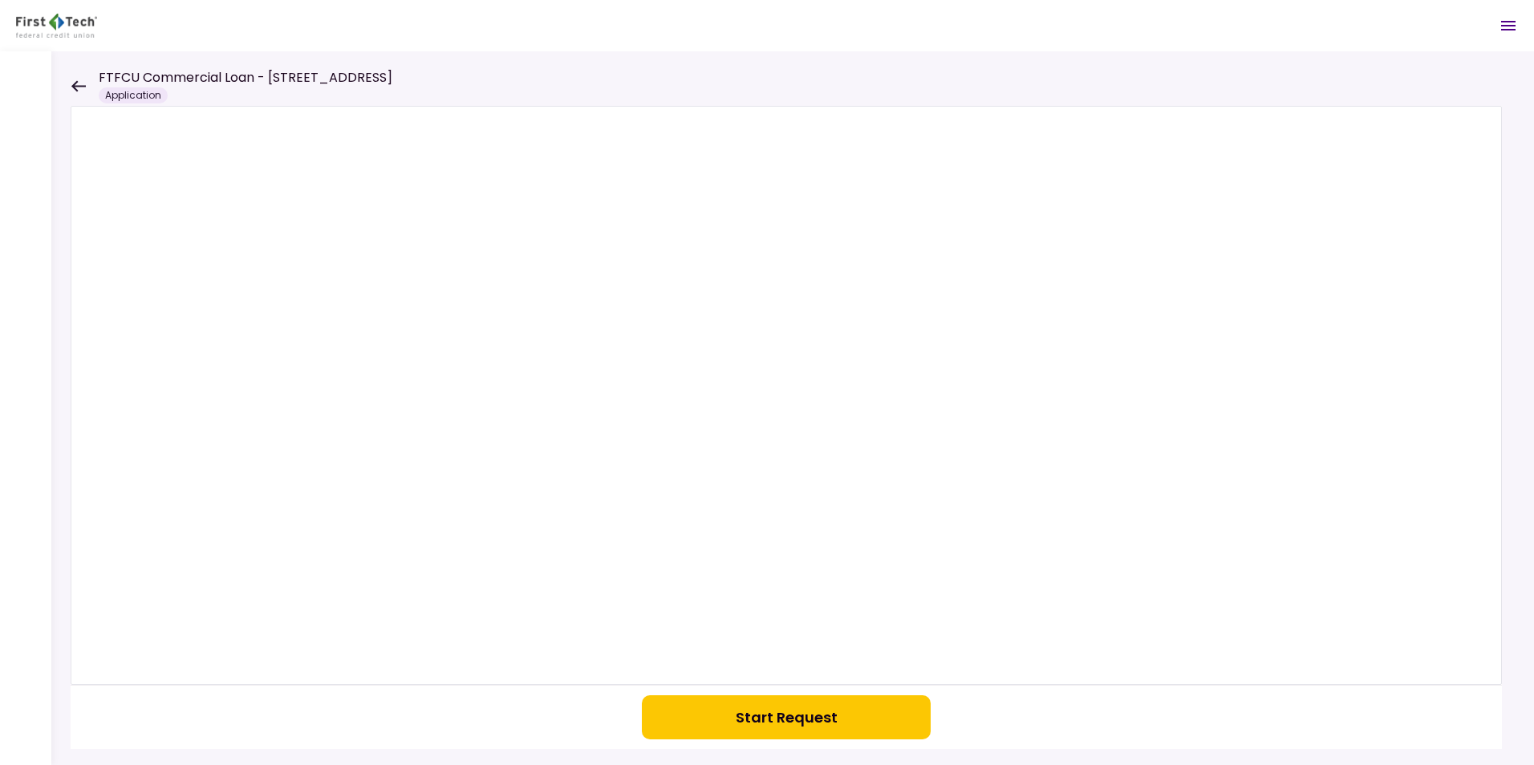
click at [76, 84] on icon at bounding box center [78, 86] width 15 height 12
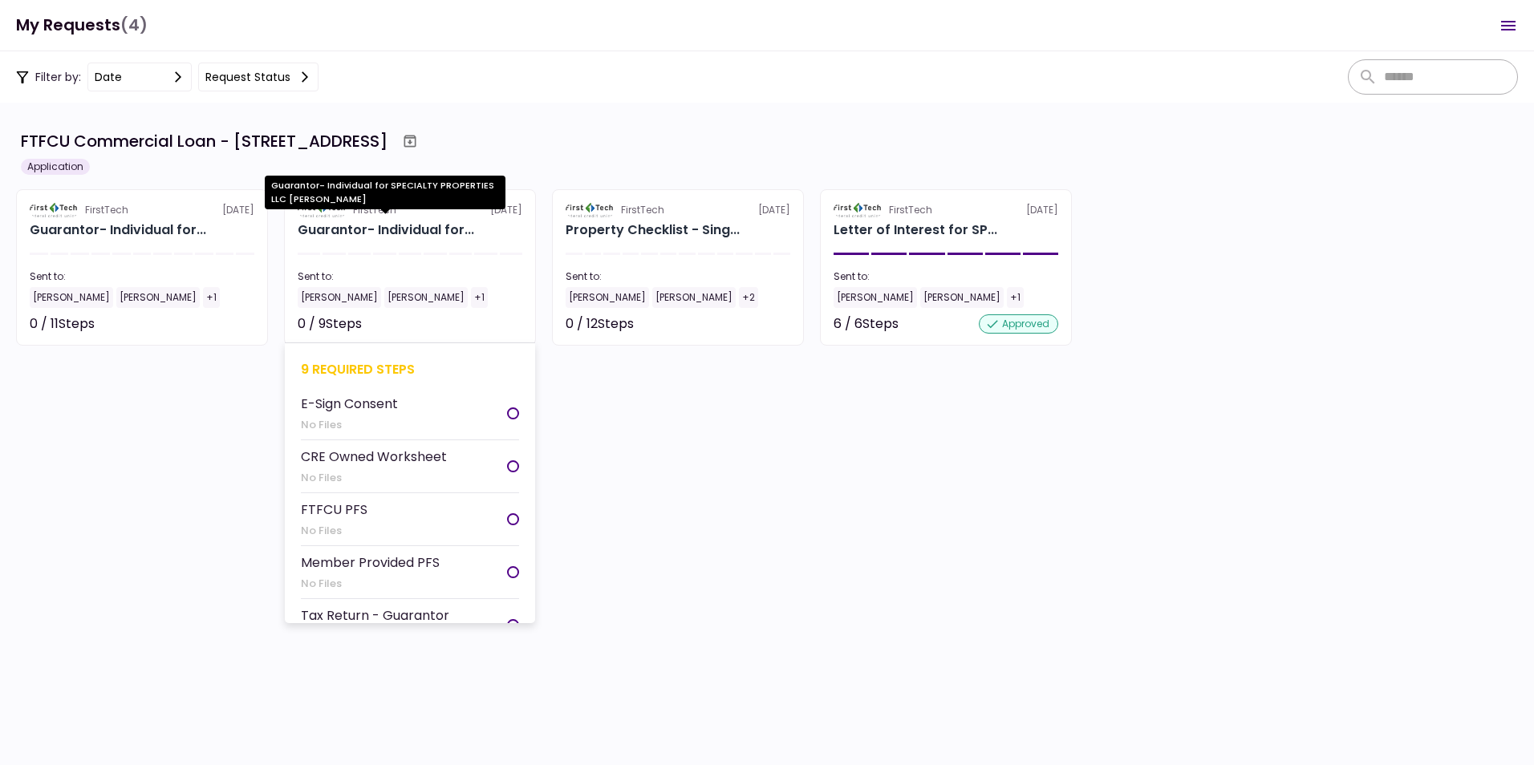
click at [413, 232] on div "Guarantor- Individual for..." at bounding box center [386, 230] width 177 height 19
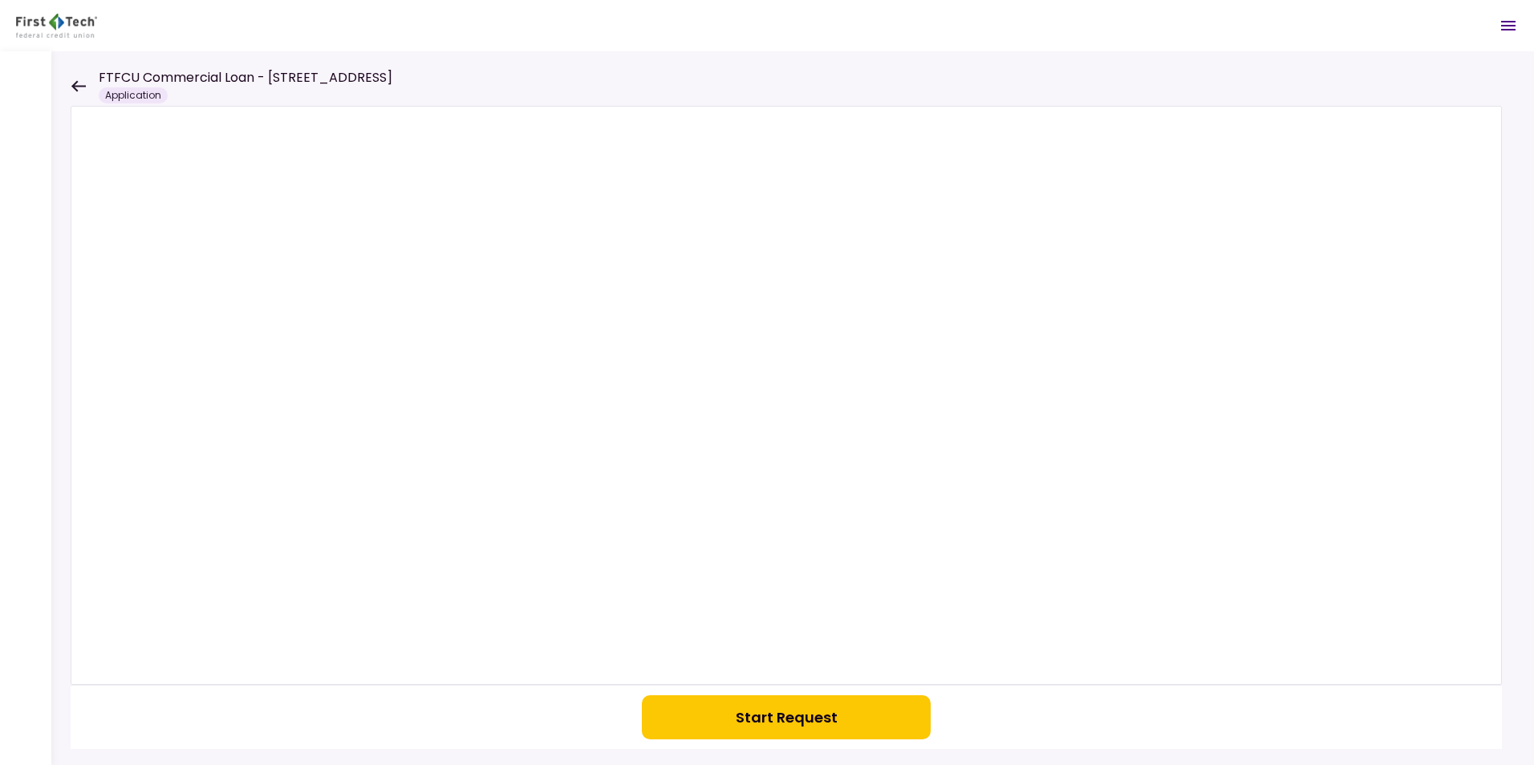
click at [75, 86] on icon at bounding box center [78, 85] width 14 height 11
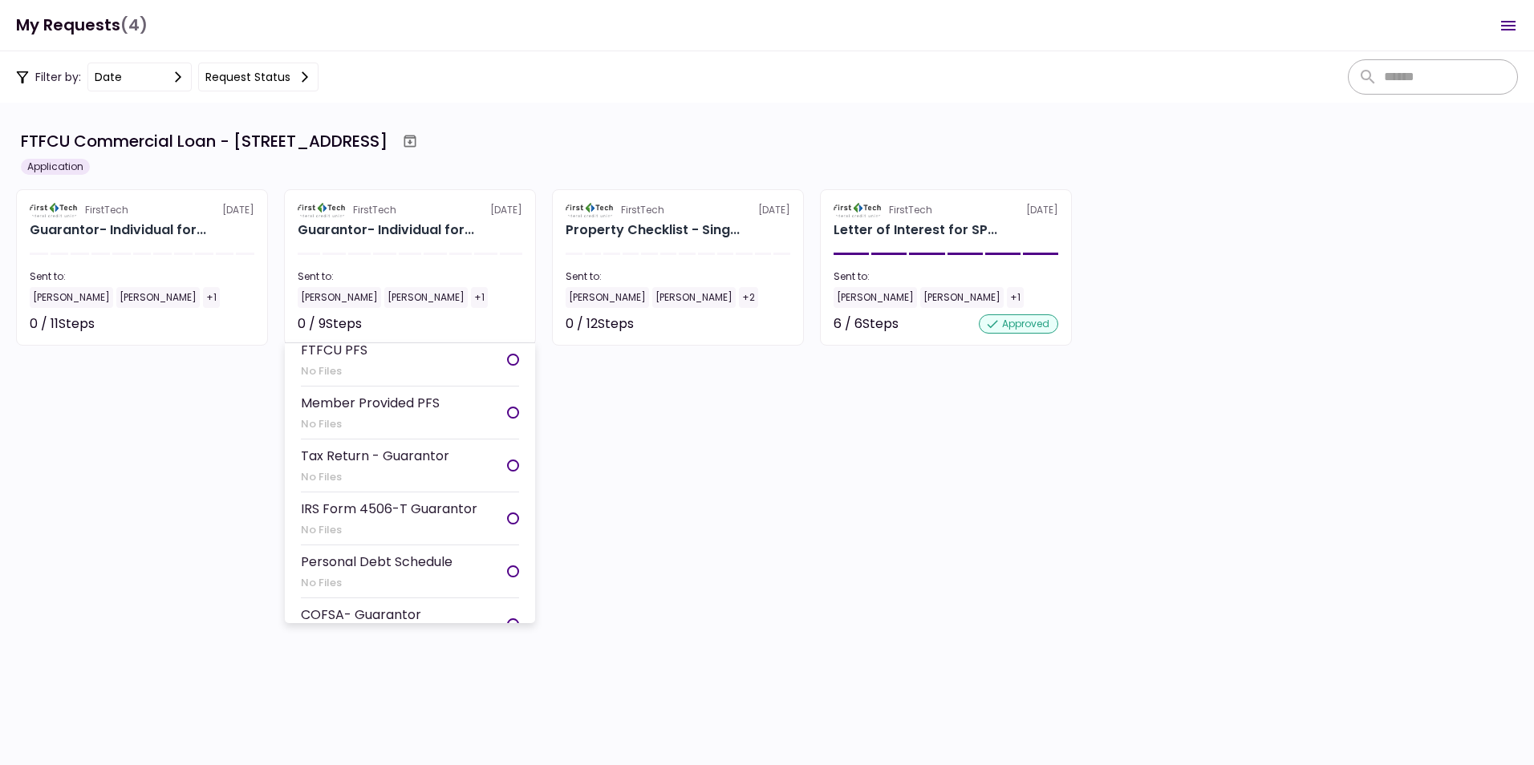
scroll to position [160, 0]
click at [500, 459] on li "Tax Return - Guarantor No Files" at bounding box center [410, 465] width 218 height 53
